Goal: Book appointment/travel/reservation

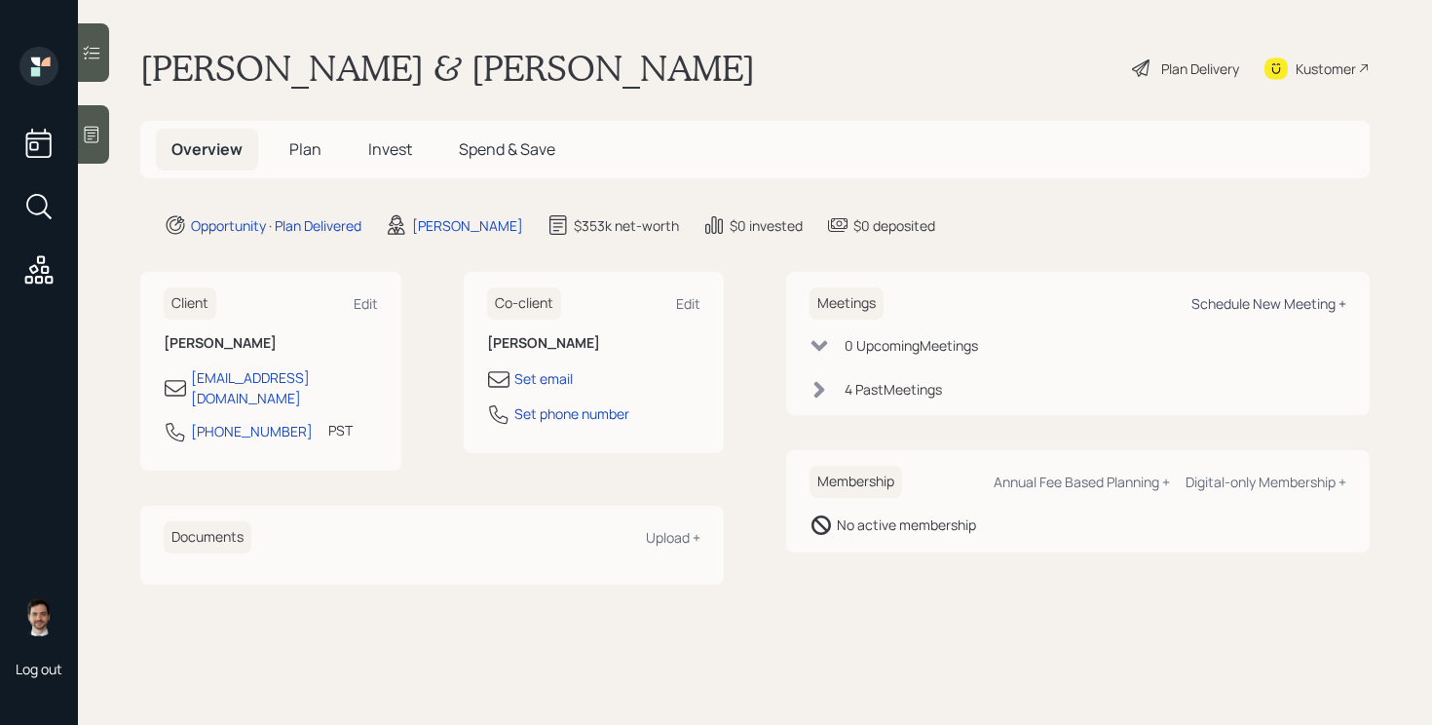
click at [1274, 303] on div "Schedule New Meeting +" at bounding box center [1268, 303] width 155 height 19
select select "ef6b64e1-8f62-4a74-b865-a7df4b35b836"
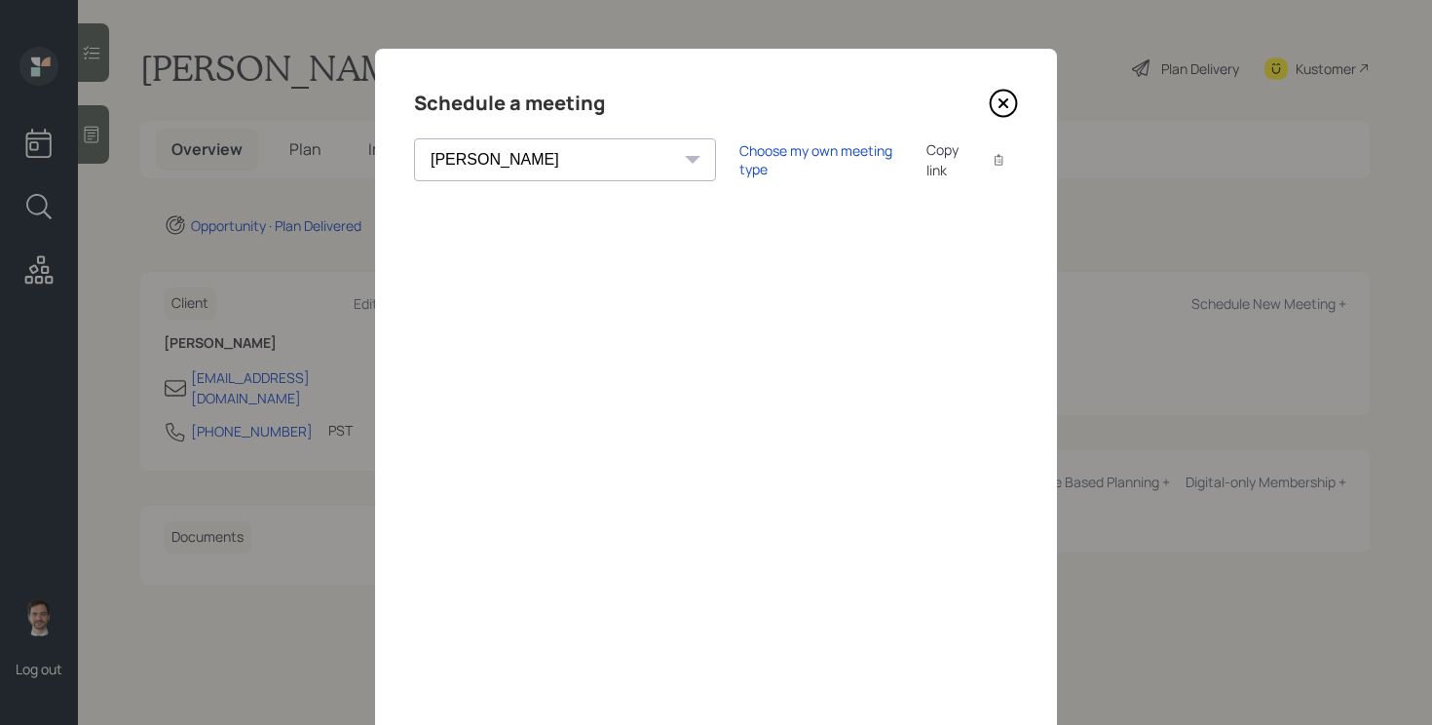
scroll to position [14, 0]
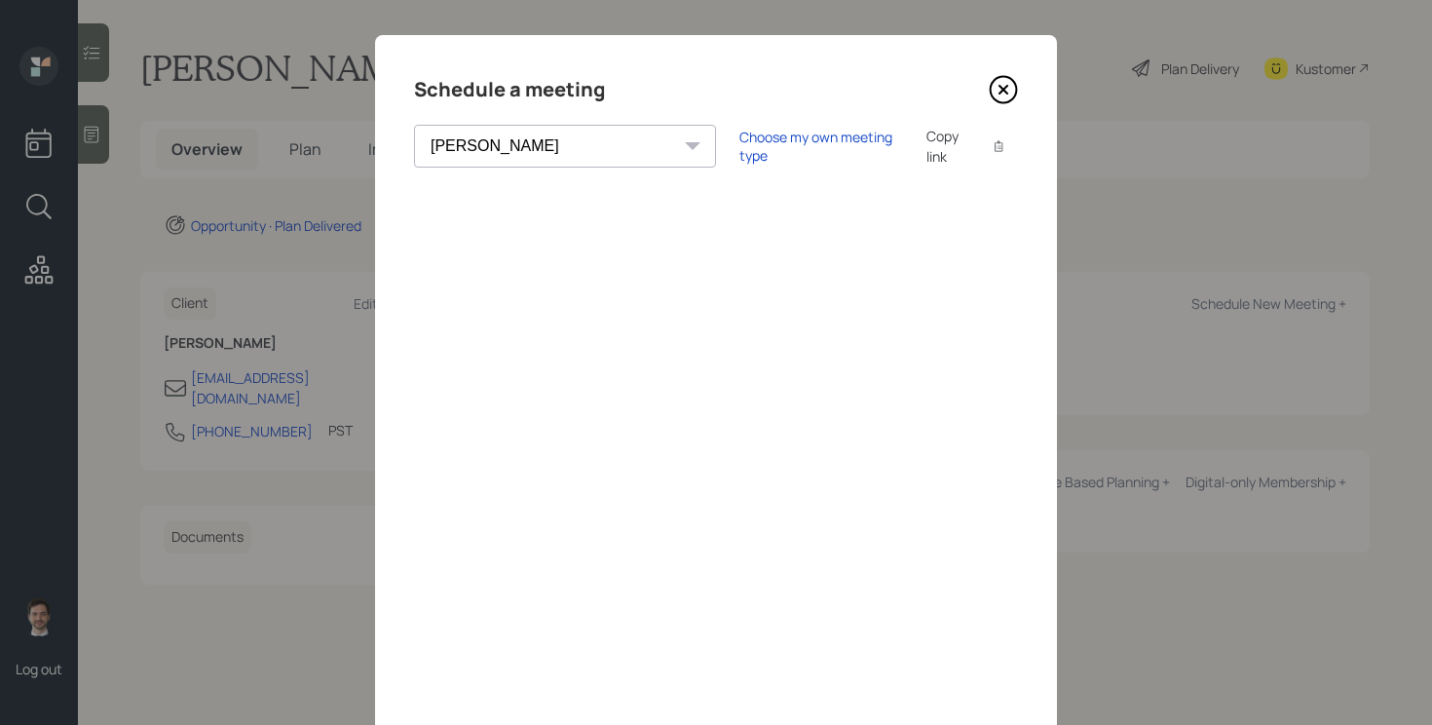
click at [1004, 91] on icon at bounding box center [1003, 90] width 8 height 8
